Goal: Task Accomplishment & Management: Manage account settings

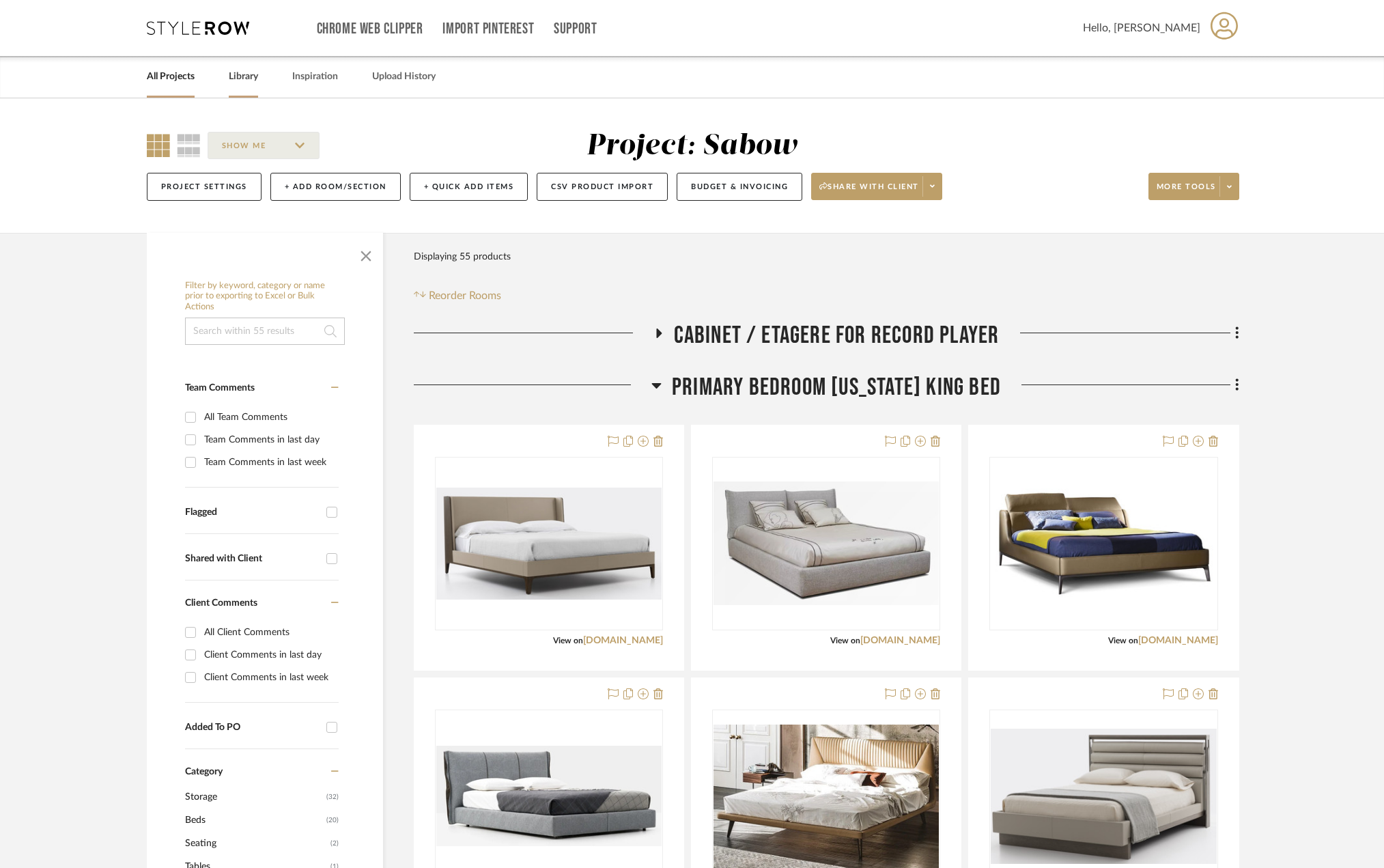
click at [240, 82] on link "Library" at bounding box center [243, 77] width 29 height 18
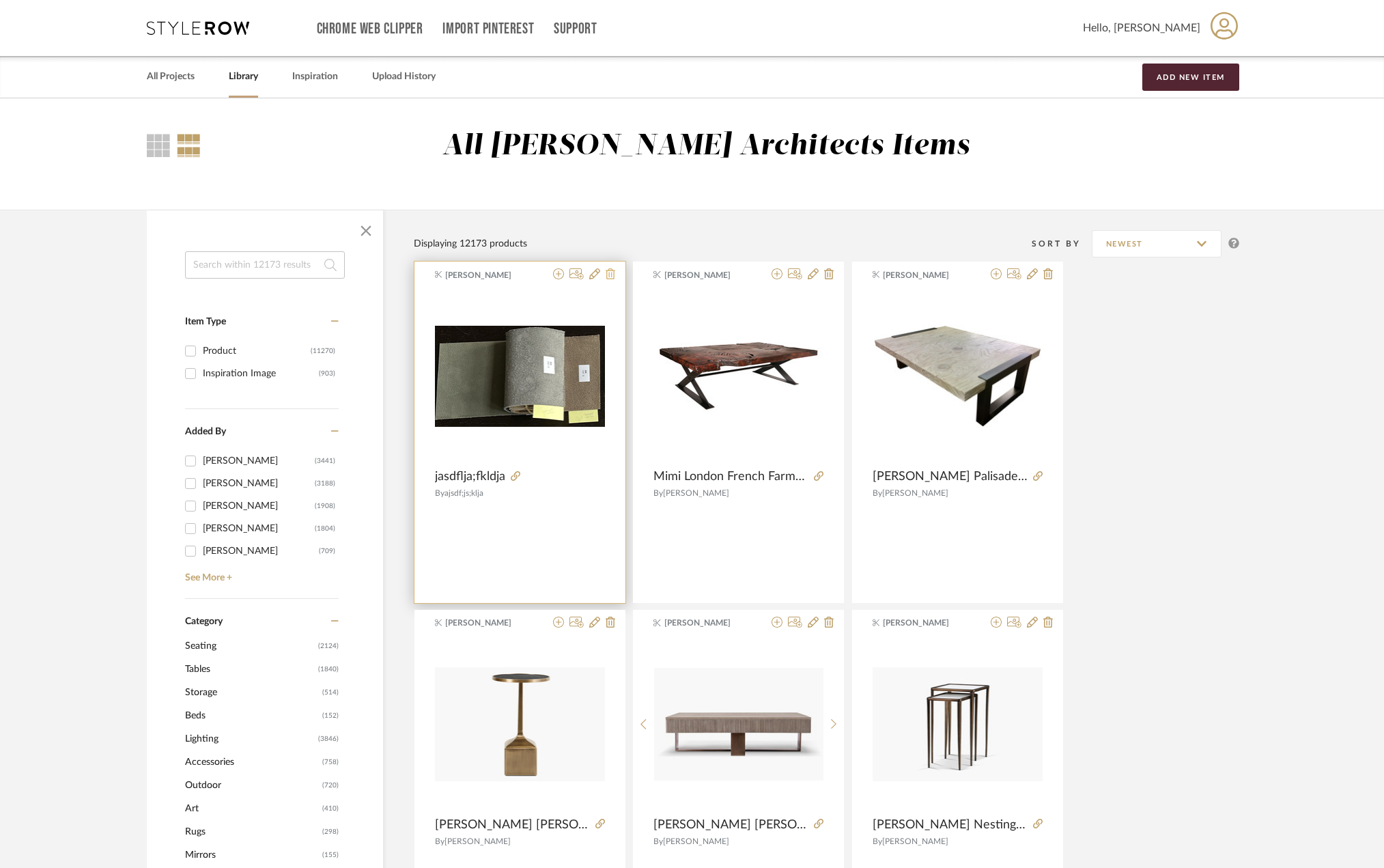
click at [610, 275] on icon at bounding box center [610, 274] width 9 height 11
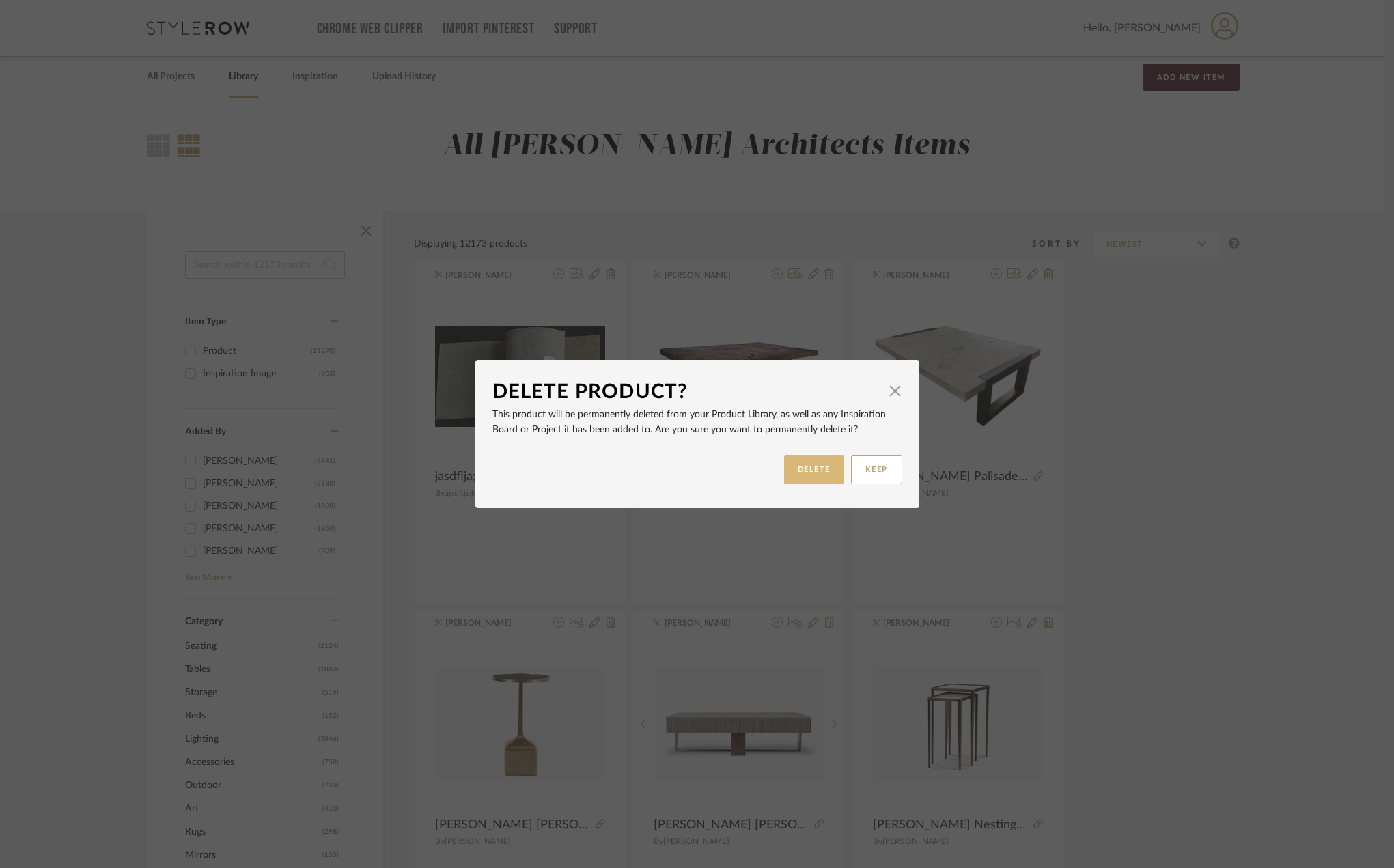
click at [805, 463] on button "DELETE" at bounding box center [814, 469] width 60 height 29
